Goal: Task Accomplishment & Management: Use online tool/utility

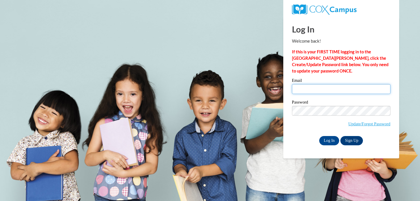
click at [315, 90] on input "Email" at bounding box center [341, 89] width 99 height 10
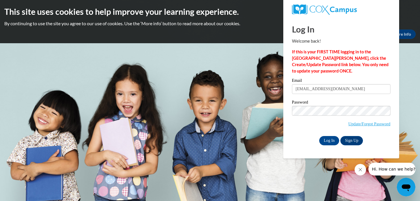
click at [357, 87] on input "ayannarbeyah@gmail.com" at bounding box center [341, 89] width 99 height 10
type input "abeyah1@student.clayton.edu"
click at [332, 142] on input "Log In" at bounding box center [329, 140] width 20 height 9
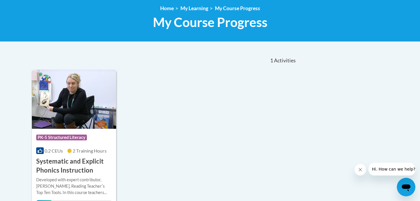
scroll to position [81, 0]
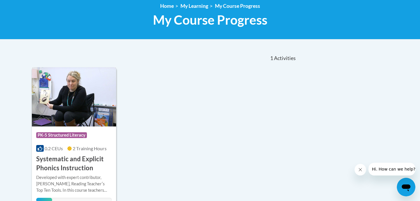
click at [58, 157] on h3 "Systematic and Explicit Phonics Instruction" at bounding box center [74, 163] width 76 height 18
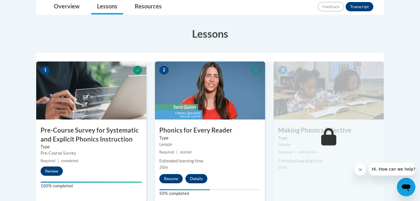
scroll to position [182, 0]
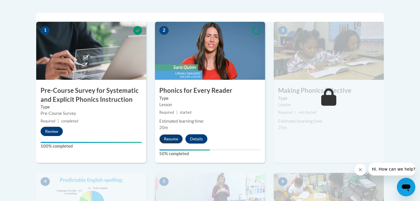
click at [164, 141] on button "Resume" at bounding box center [170, 138] width 23 height 9
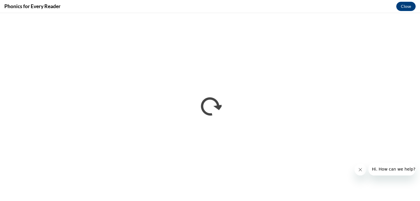
scroll to position [0, 0]
click at [360, 173] on button "Close message from company" at bounding box center [361, 170] width 12 height 12
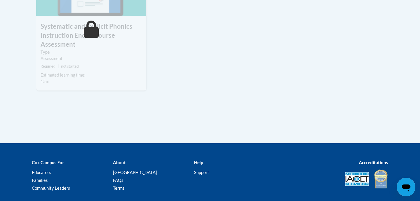
scroll to position [568, 0]
